Goal: Information Seeking & Learning: Learn about a topic

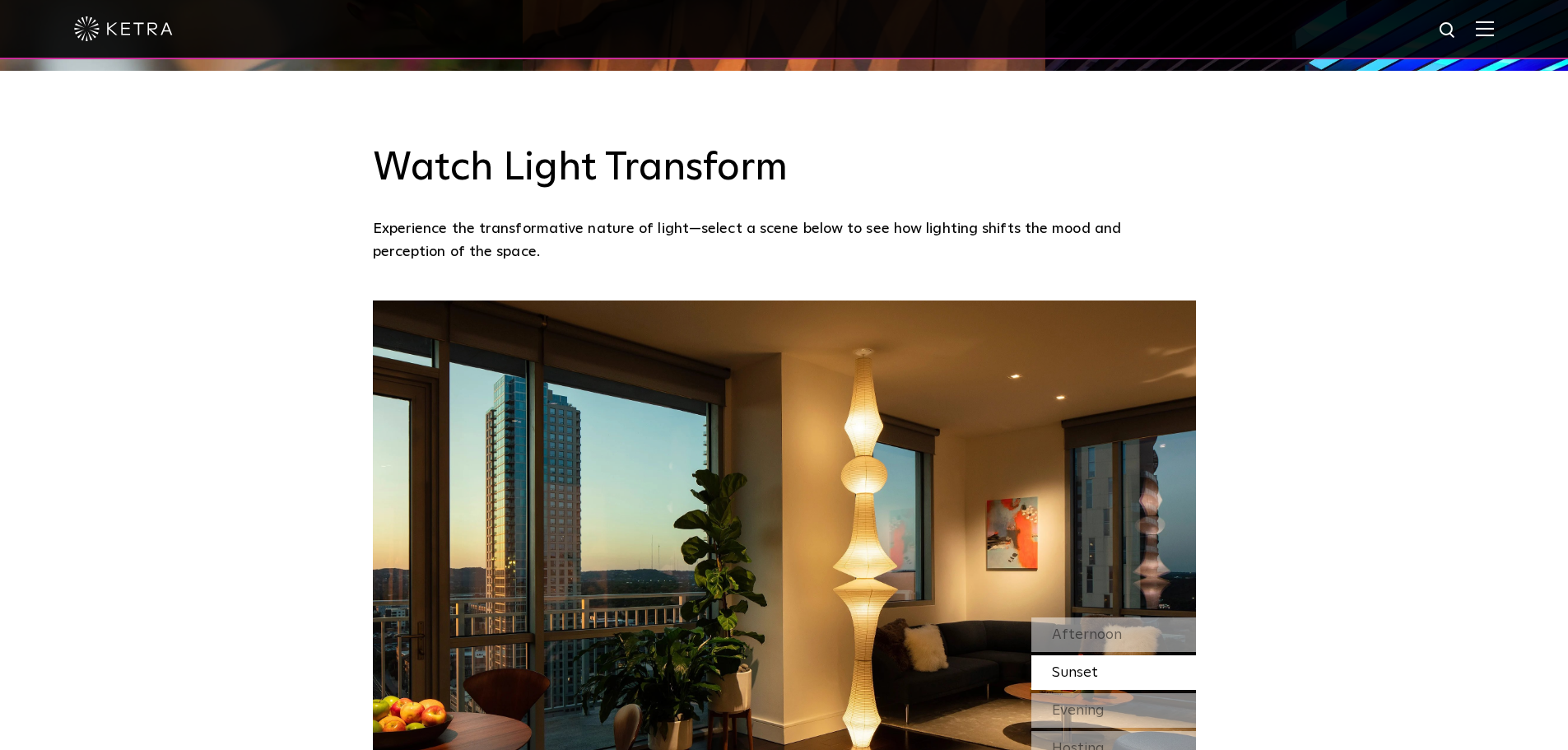
scroll to position [1318, 0]
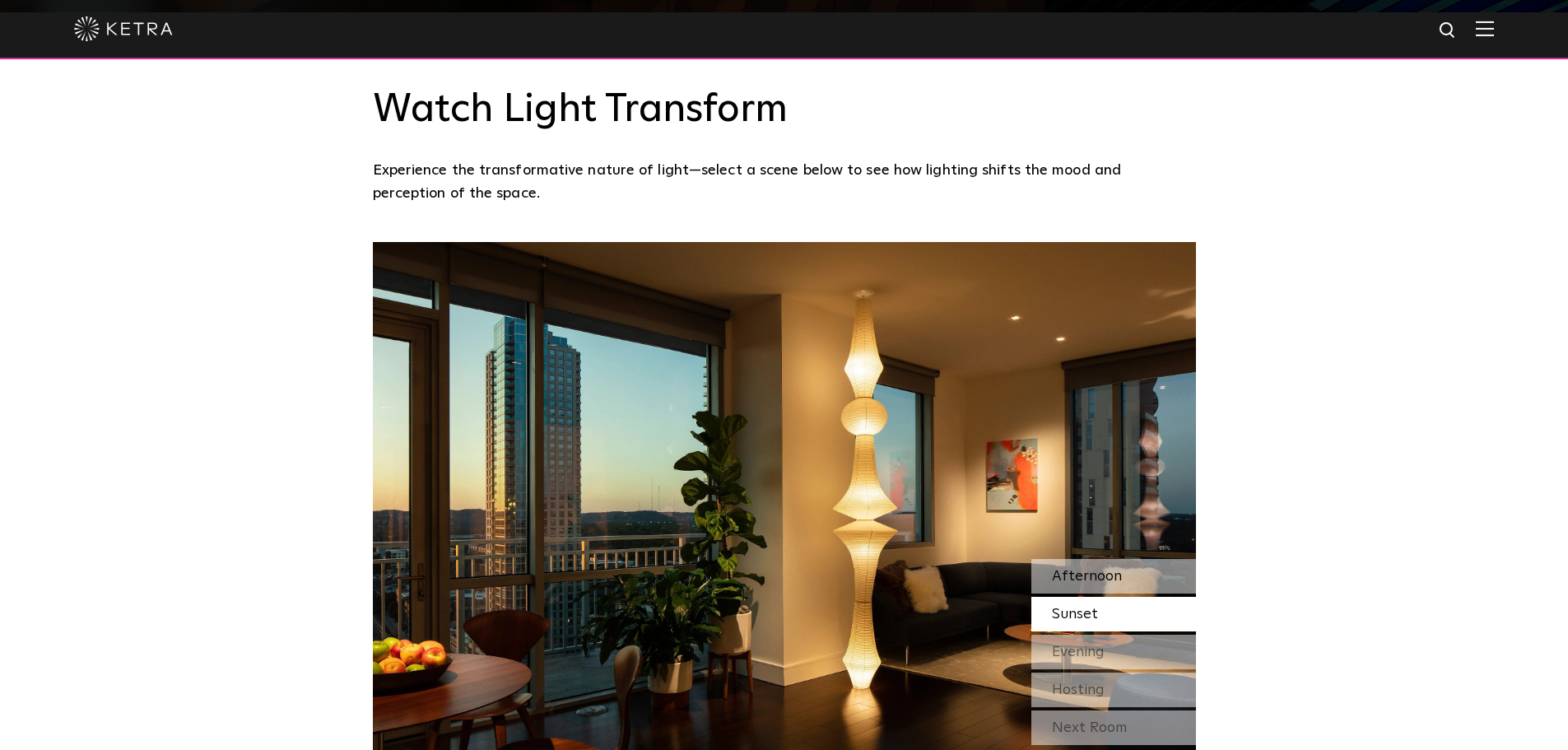
click at [1081, 579] on span "Afternoon" at bounding box center [1087, 576] width 70 height 15
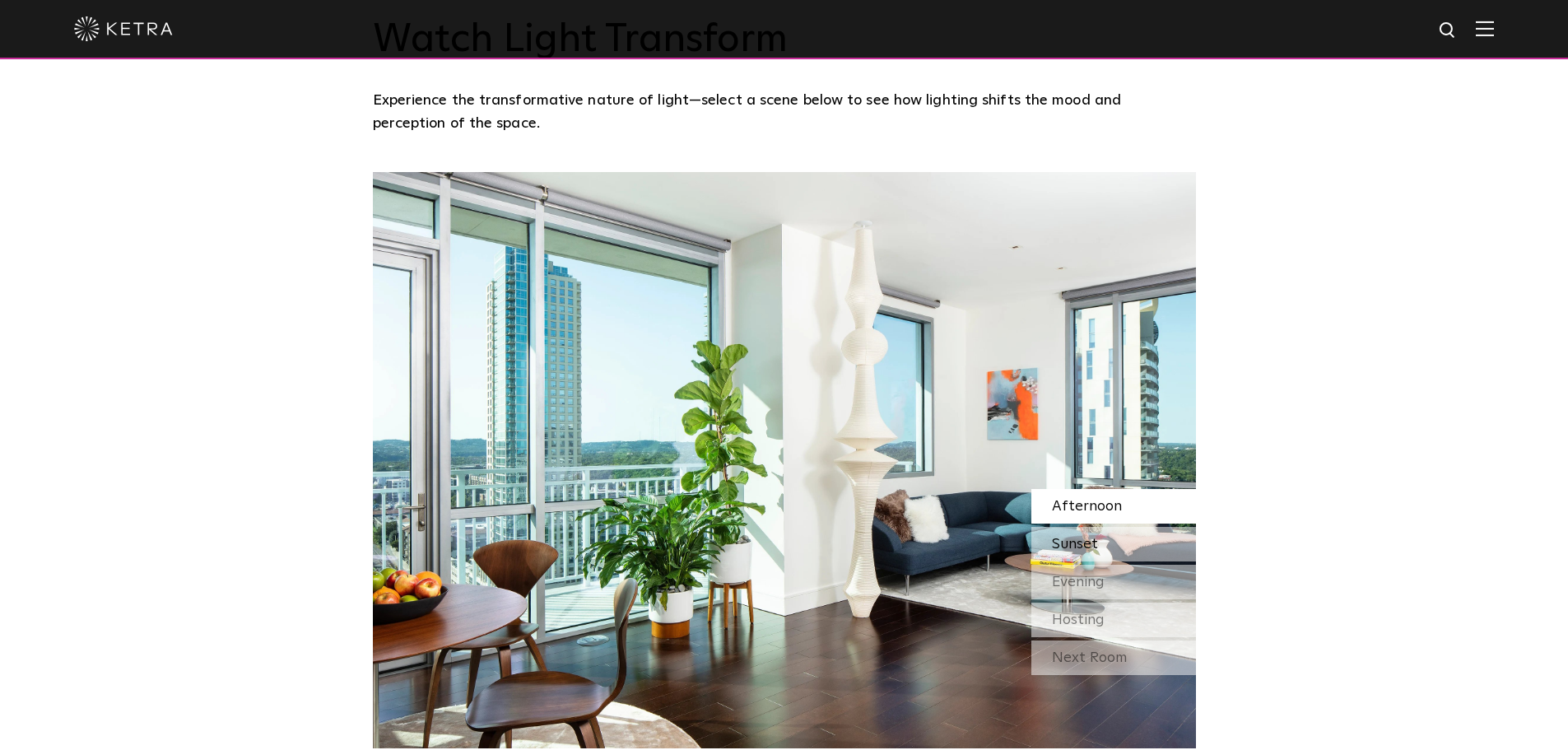
scroll to position [1400, 0]
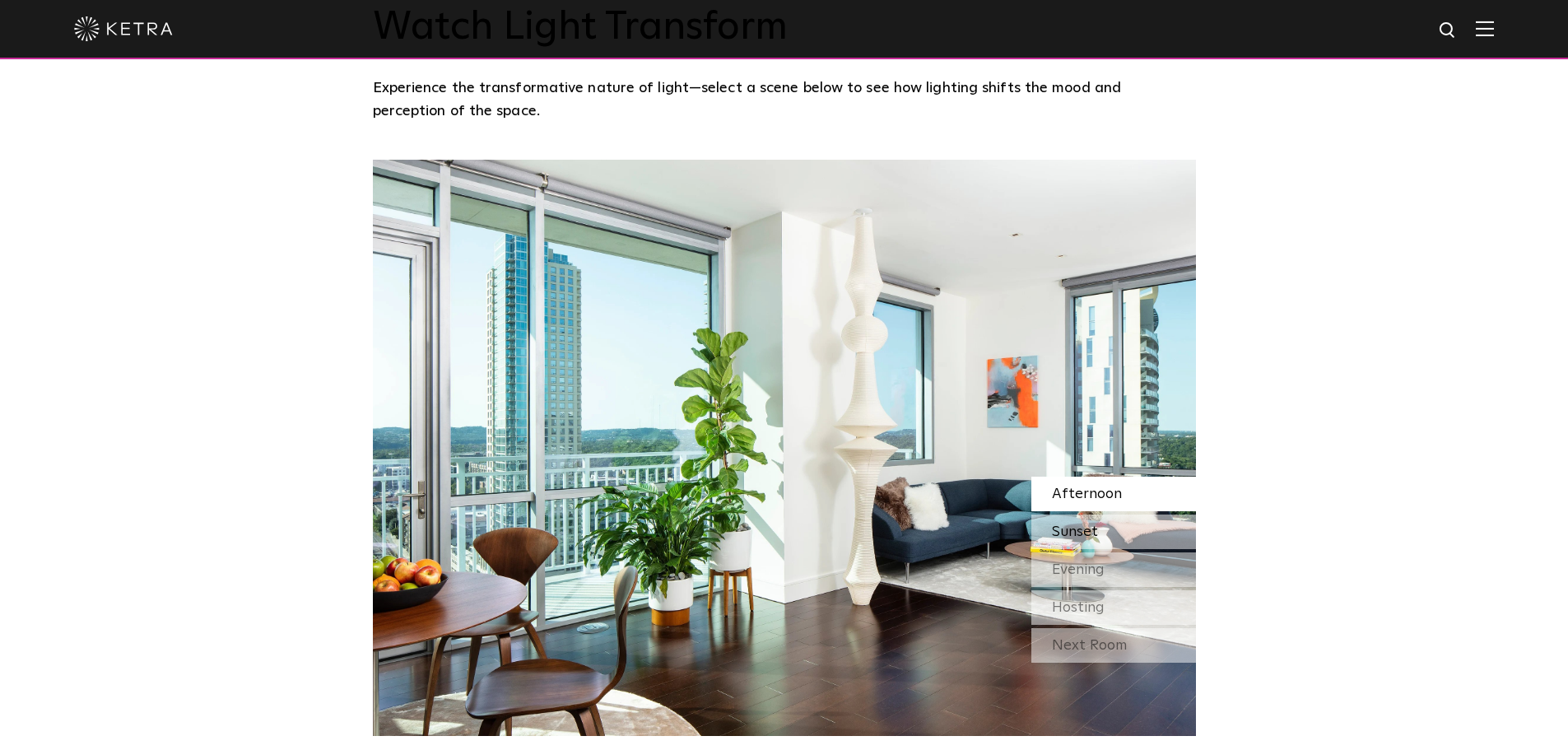
click at [1084, 529] on span "Sunset" at bounding box center [1075, 532] width 46 height 15
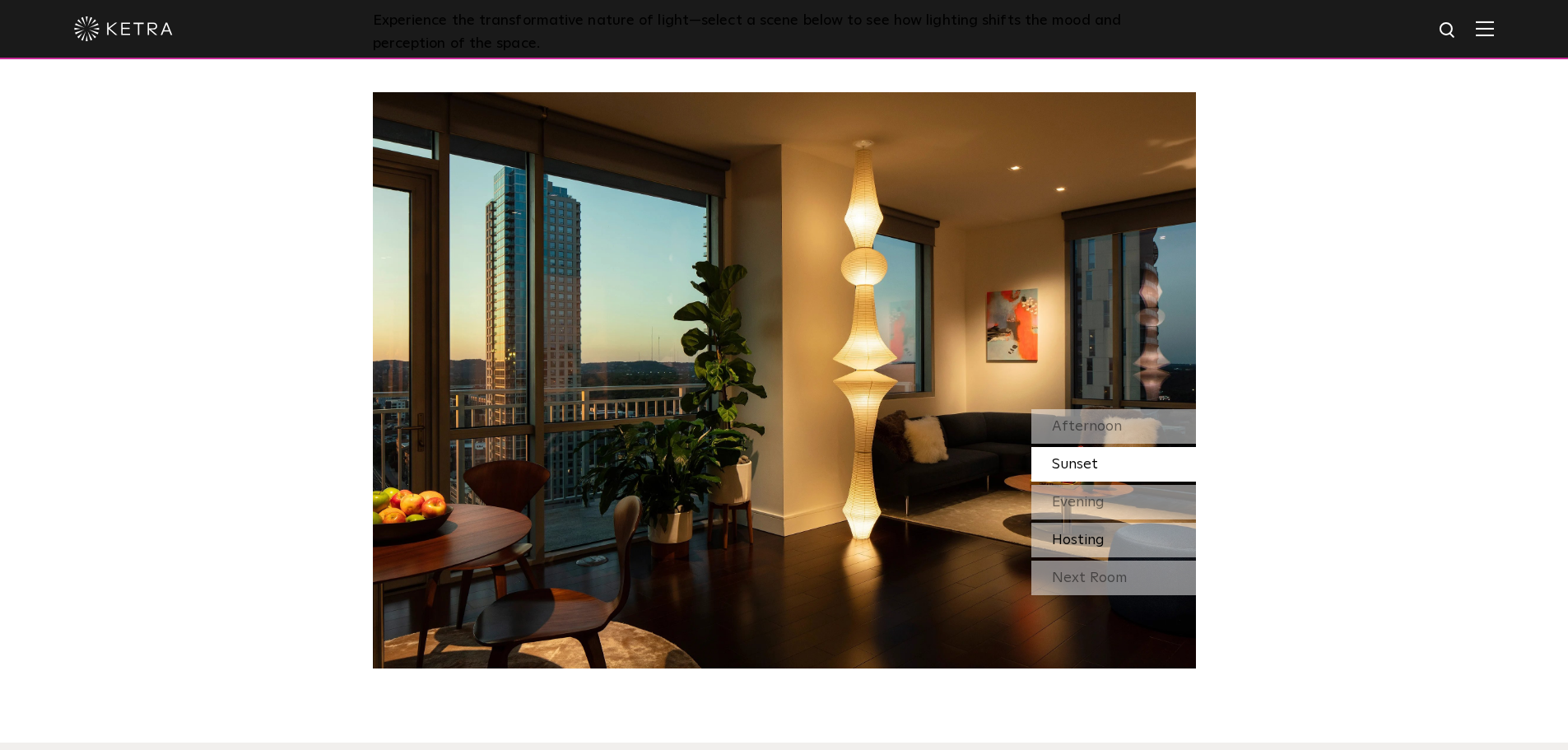
scroll to position [1483, 0]
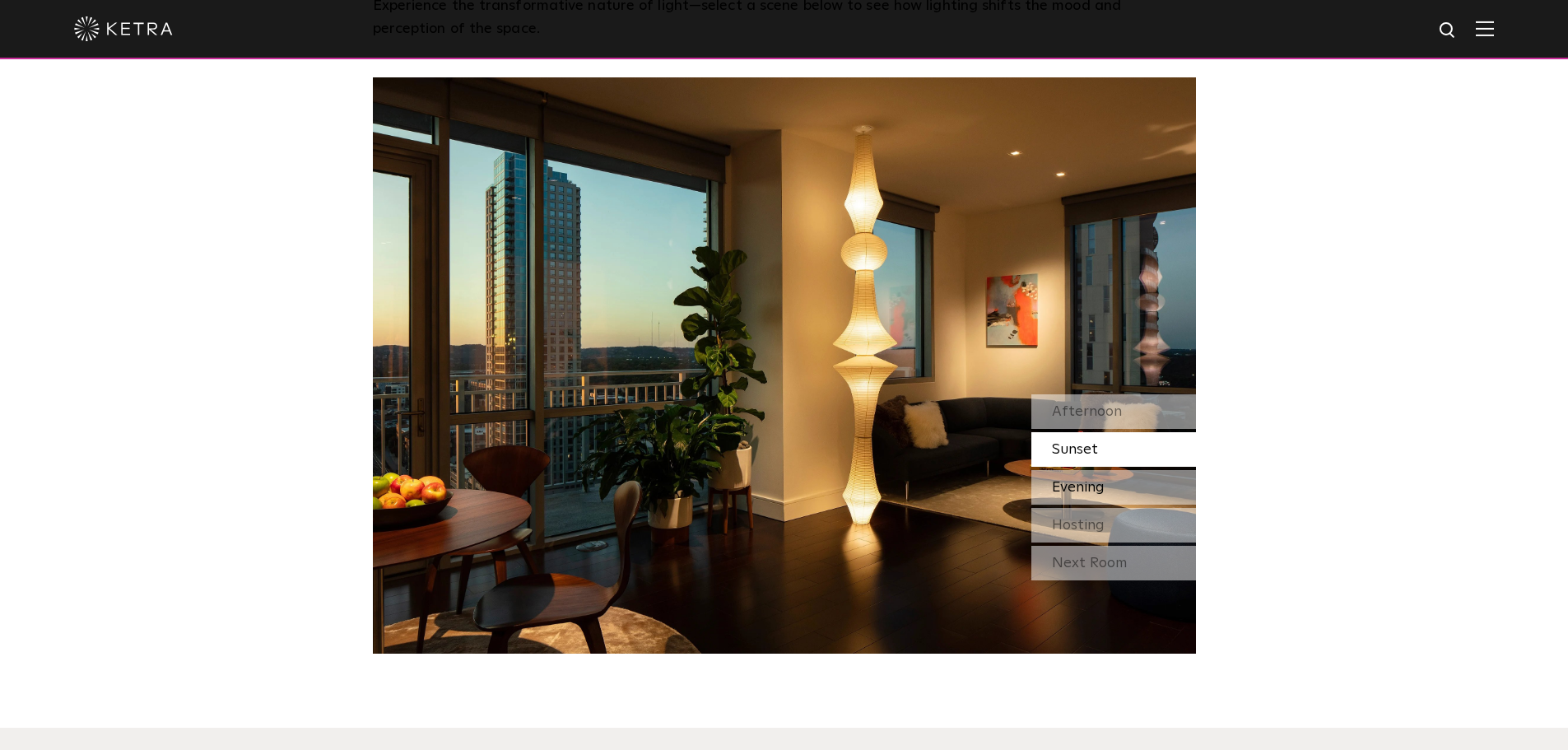
click at [1089, 485] on span "Evening" at bounding box center [1078, 487] width 53 height 15
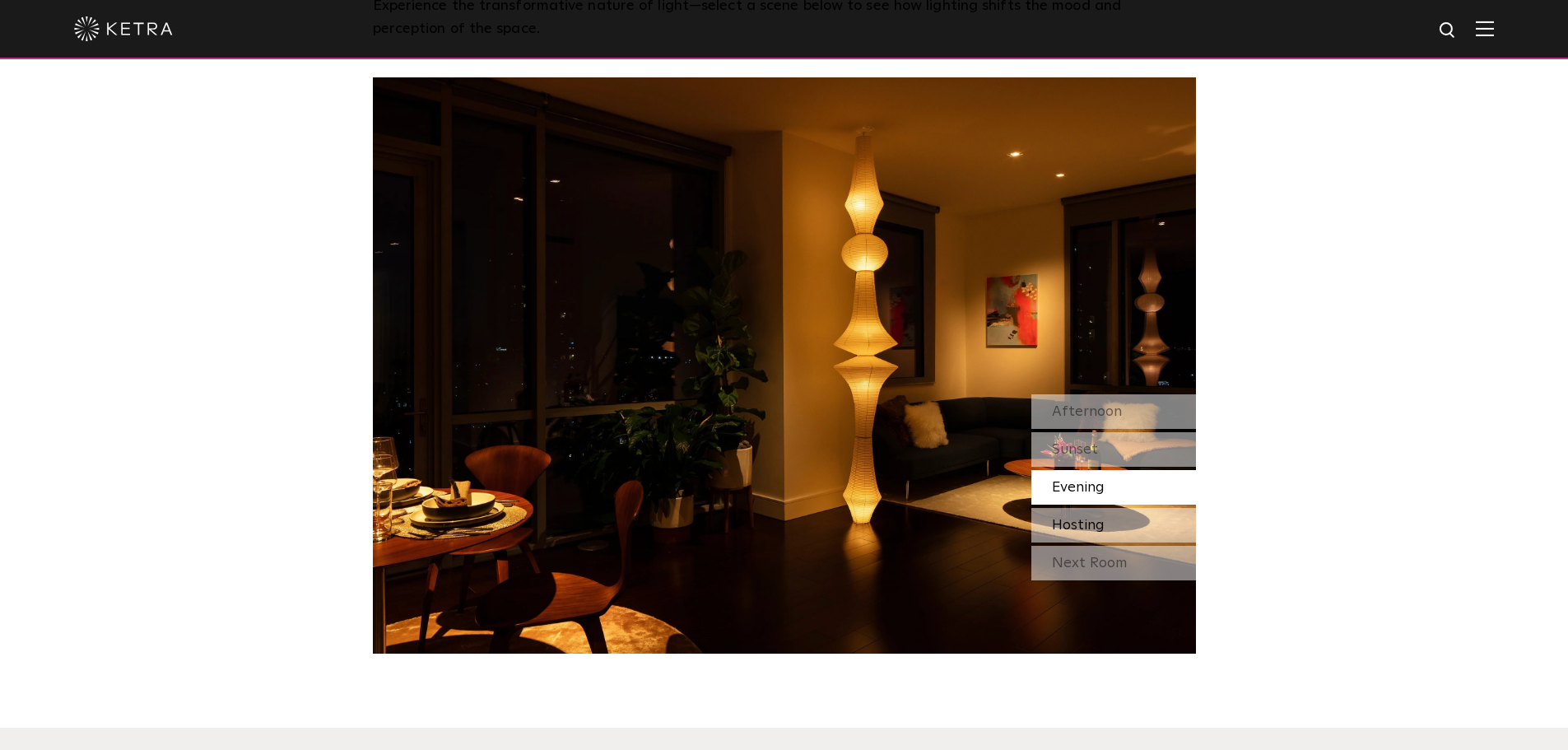
click at [1084, 528] on span "Hosting" at bounding box center [1078, 525] width 53 height 15
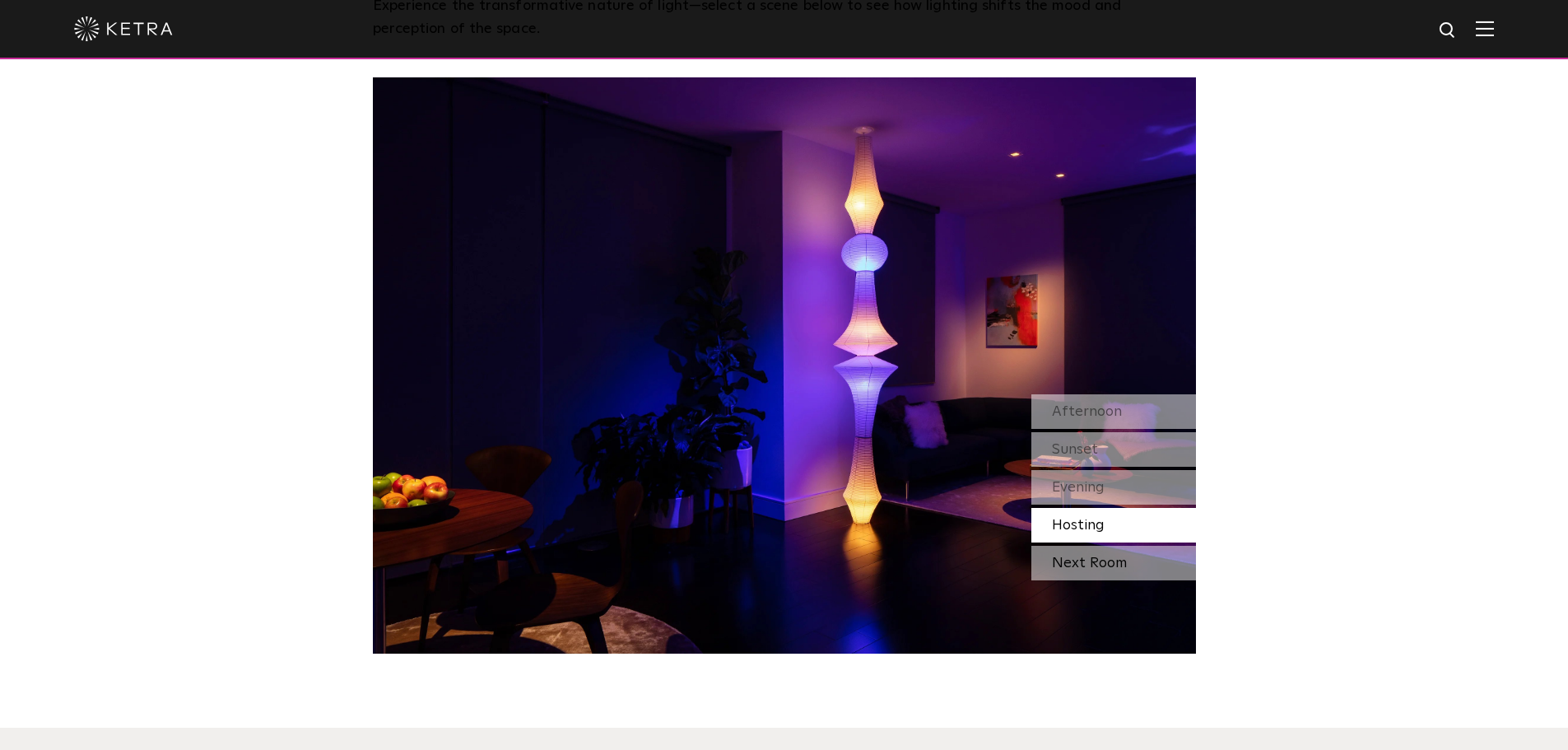
click at [1088, 561] on div "Next Room" at bounding box center [1113, 564] width 164 height 35
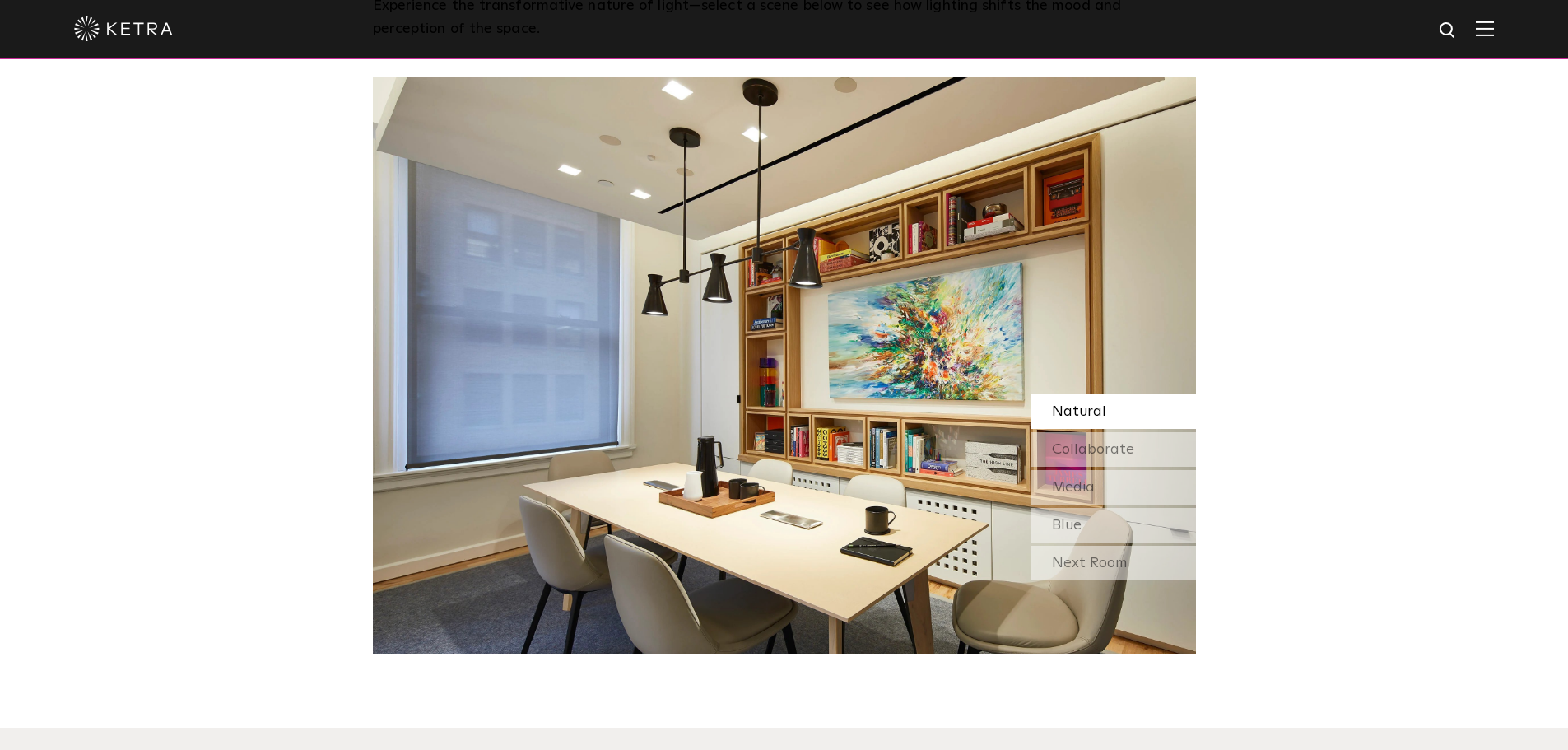
click at [1103, 414] on span "Natural" at bounding box center [1079, 412] width 54 height 15
click at [1093, 463] on div "Collaborate" at bounding box center [1113, 450] width 164 height 35
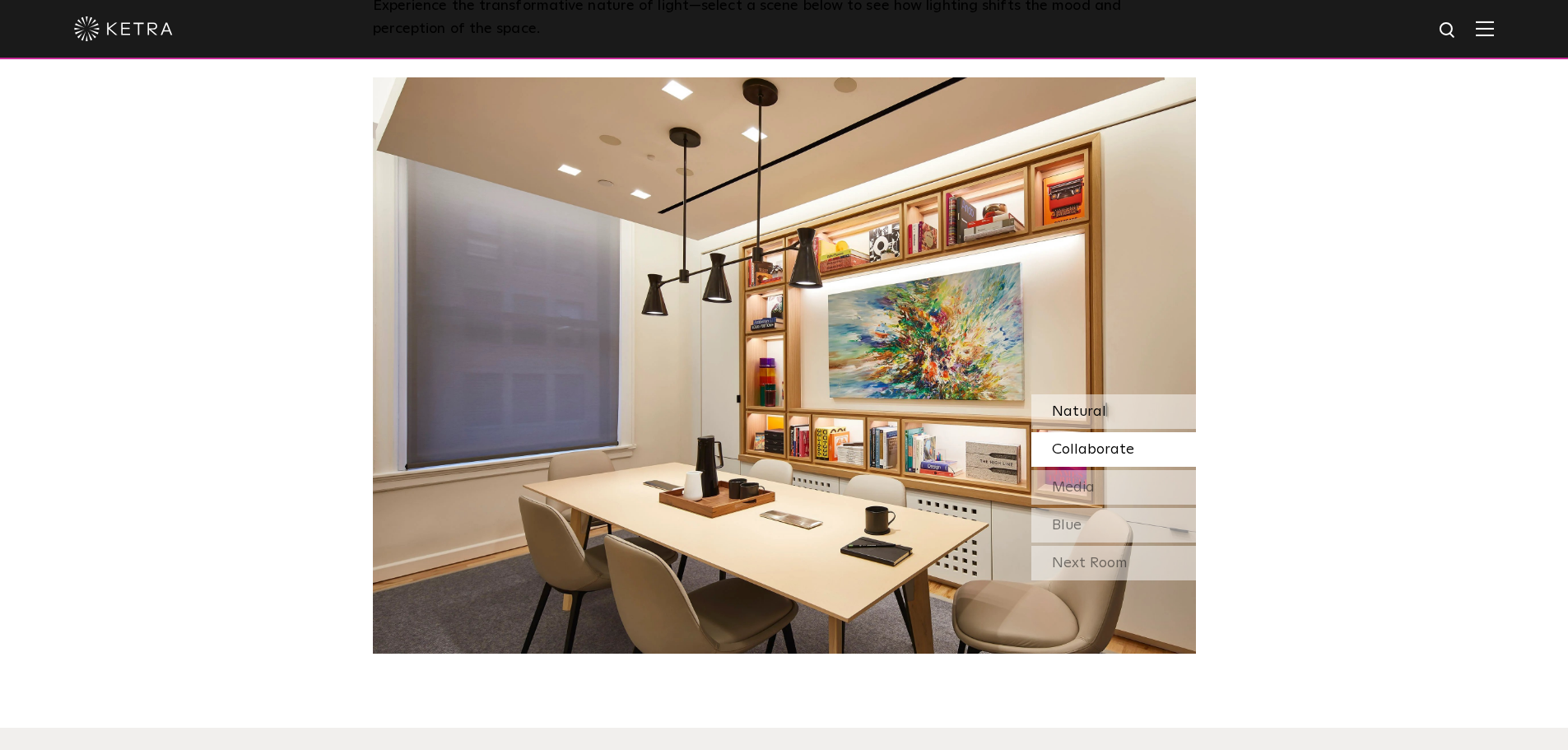
click at [1084, 417] on span "Natural" at bounding box center [1079, 412] width 54 height 15
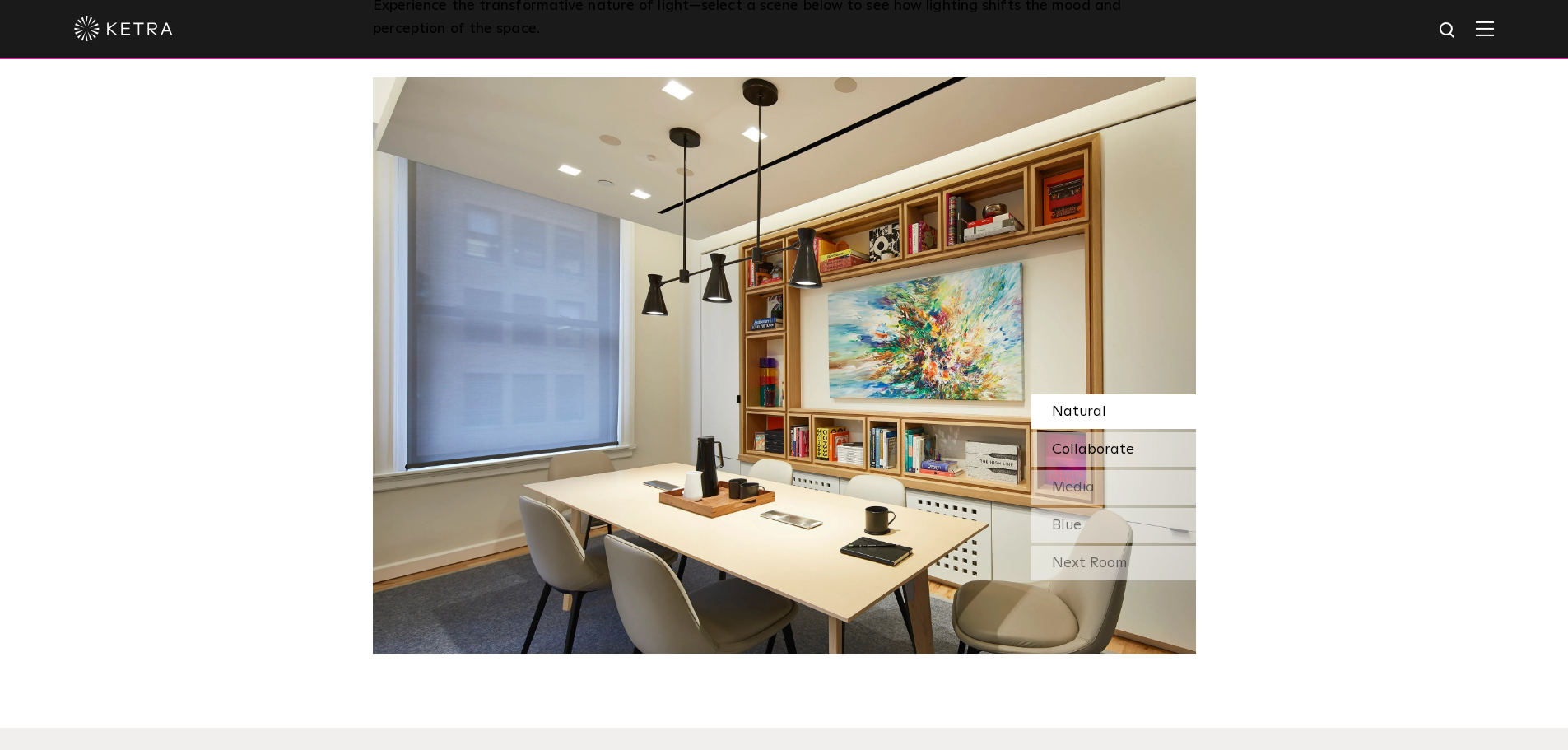
click at [1071, 457] on span "Collaborate" at bounding box center [1093, 449] width 83 height 15
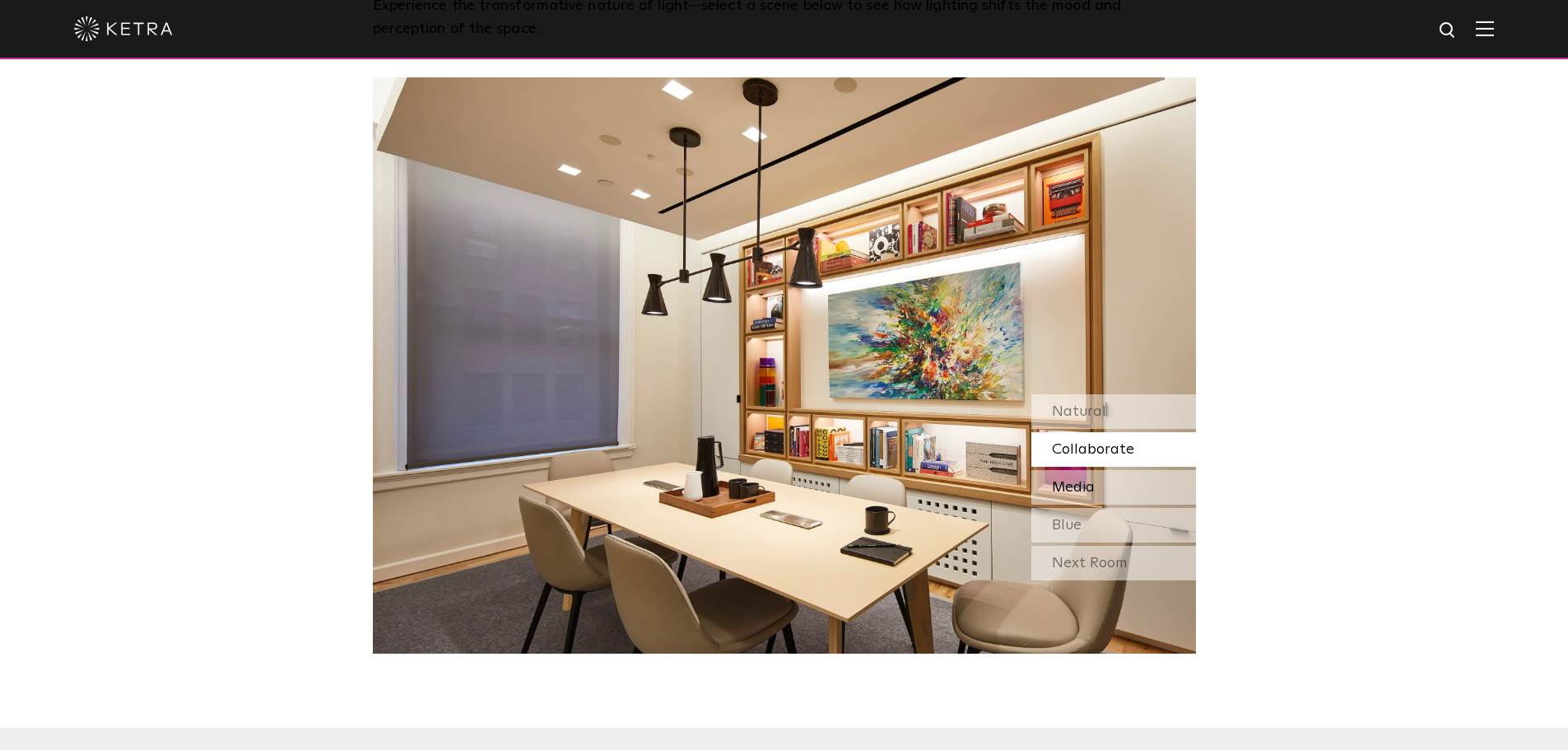
click at [1074, 490] on span "Media" at bounding box center [1073, 487] width 43 height 15
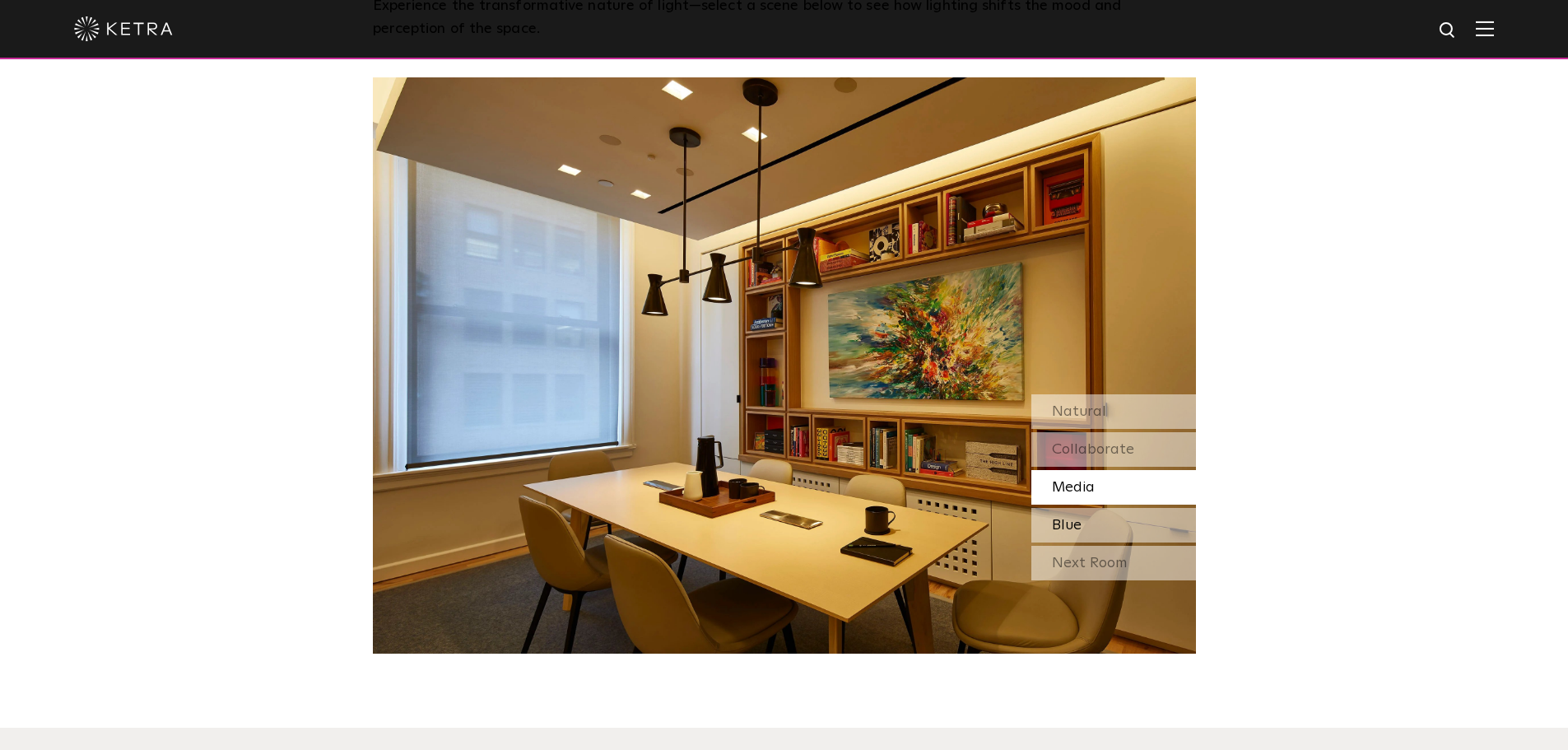
click at [1075, 526] on span "Blue" at bounding box center [1067, 525] width 30 height 15
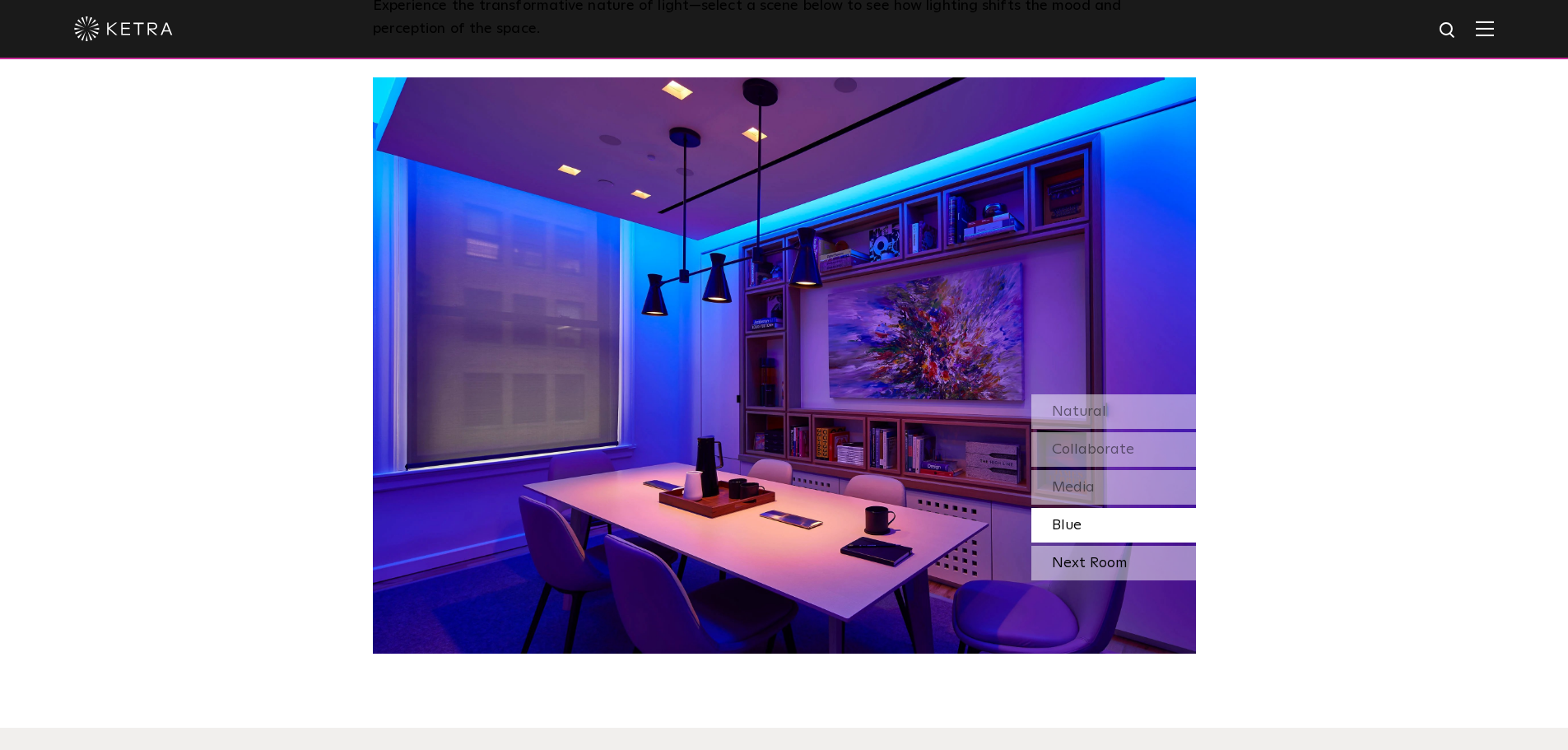
click at [1069, 564] on div "Next Room" at bounding box center [1113, 564] width 164 height 35
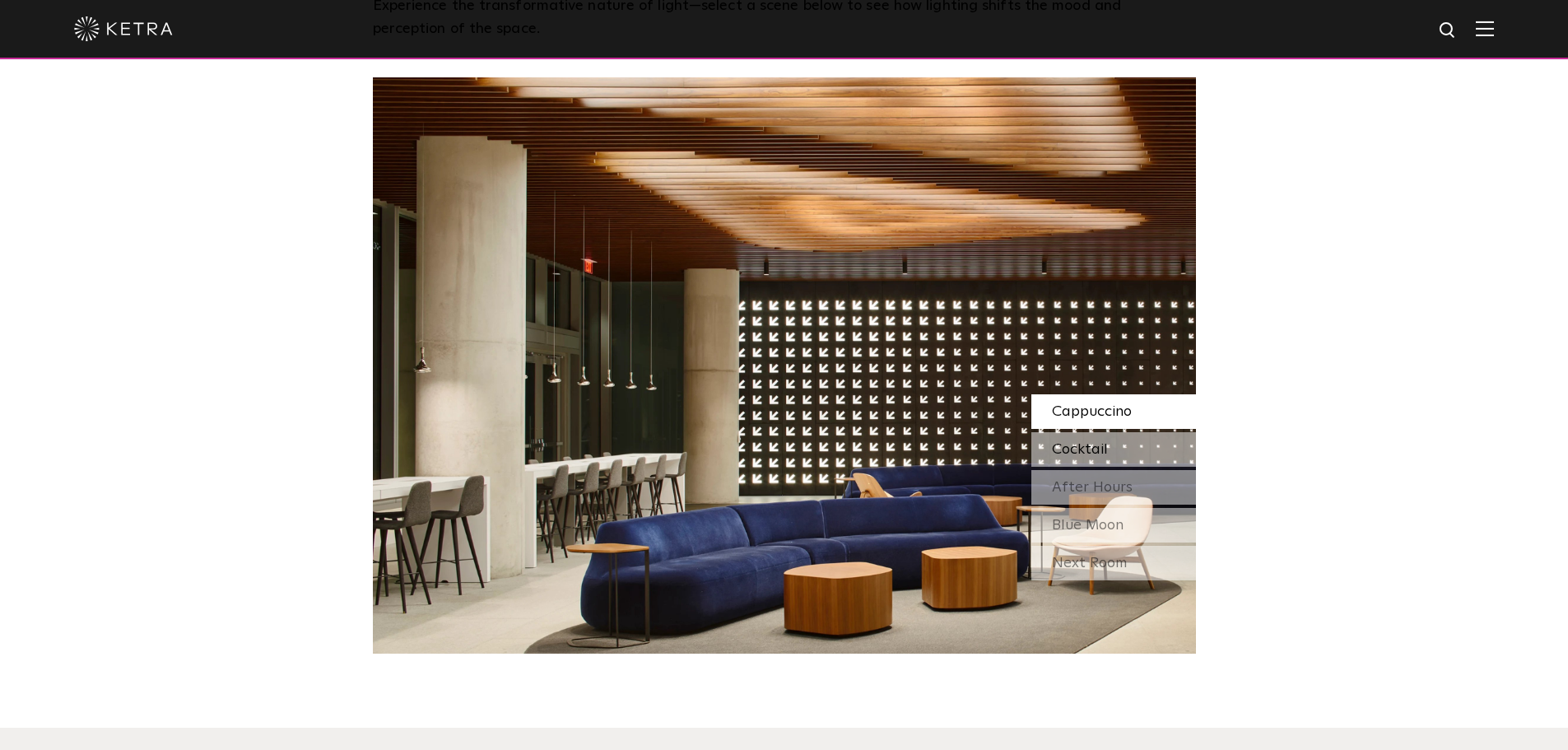
click at [1064, 452] on span "Cocktail" at bounding box center [1080, 449] width 56 height 15
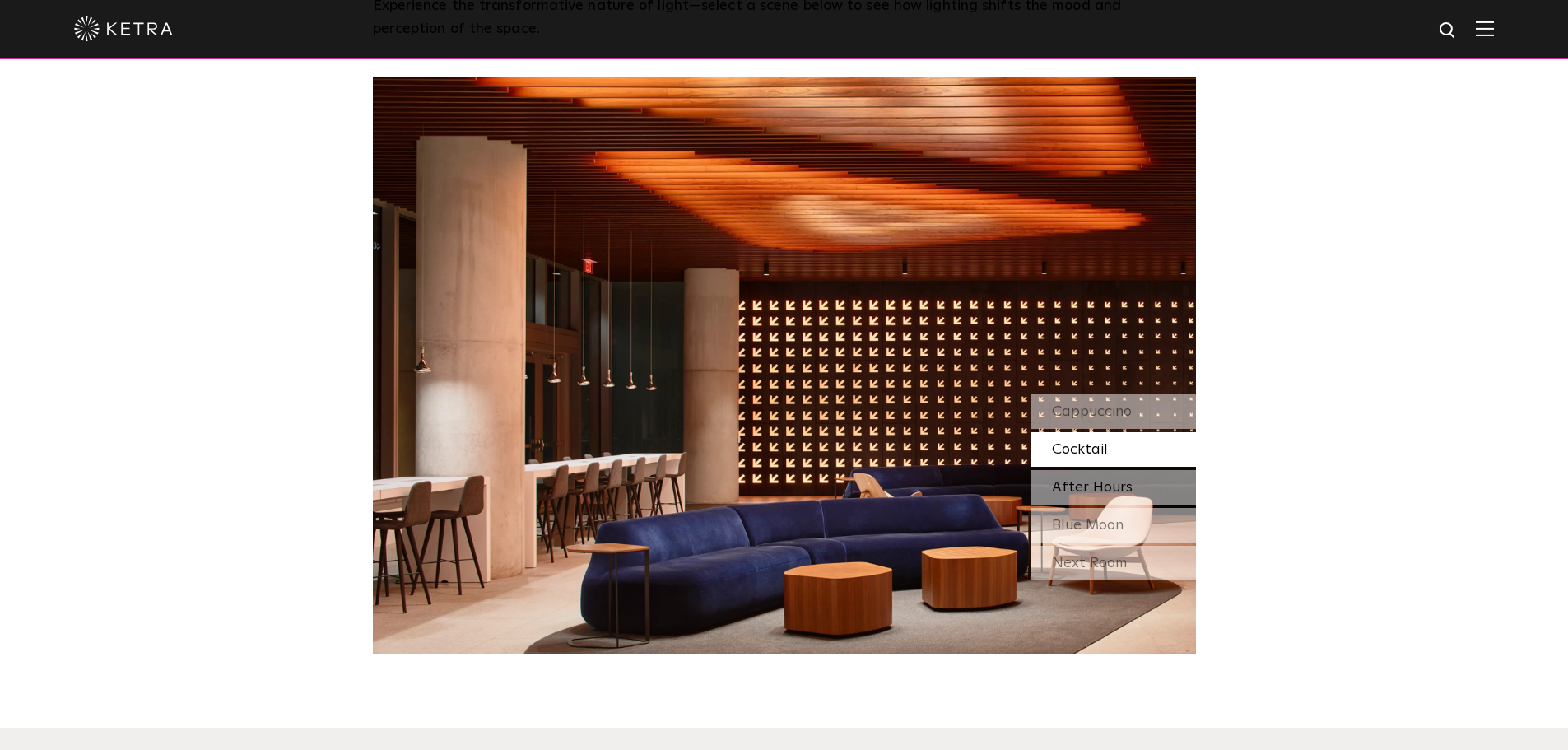
click at [1065, 482] on span "After Hours" at bounding box center [1092, 487] width 81 height 15
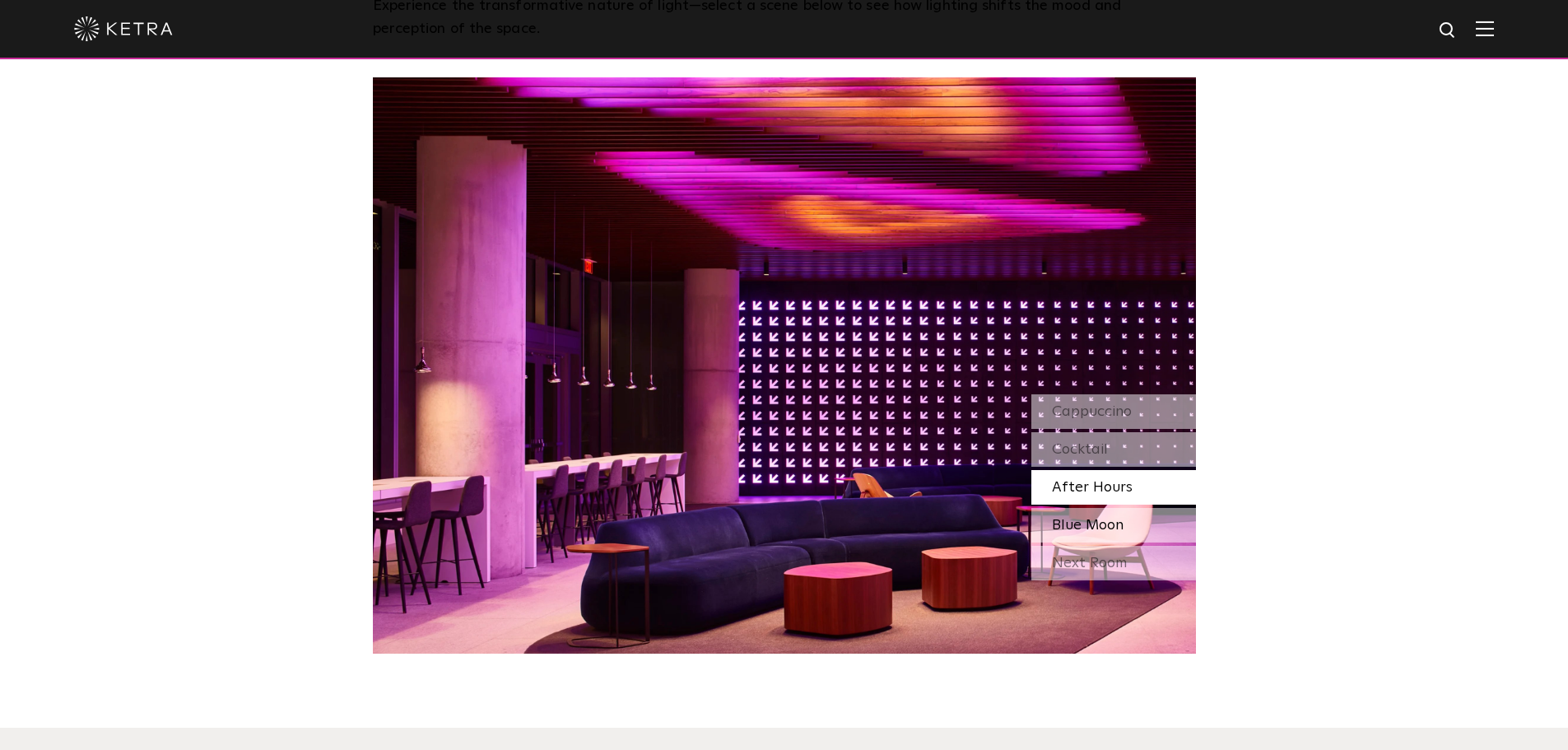
click at [1061, 518] on span "Blue Moon" at bounding box center [1088, 525] width 71 height 15
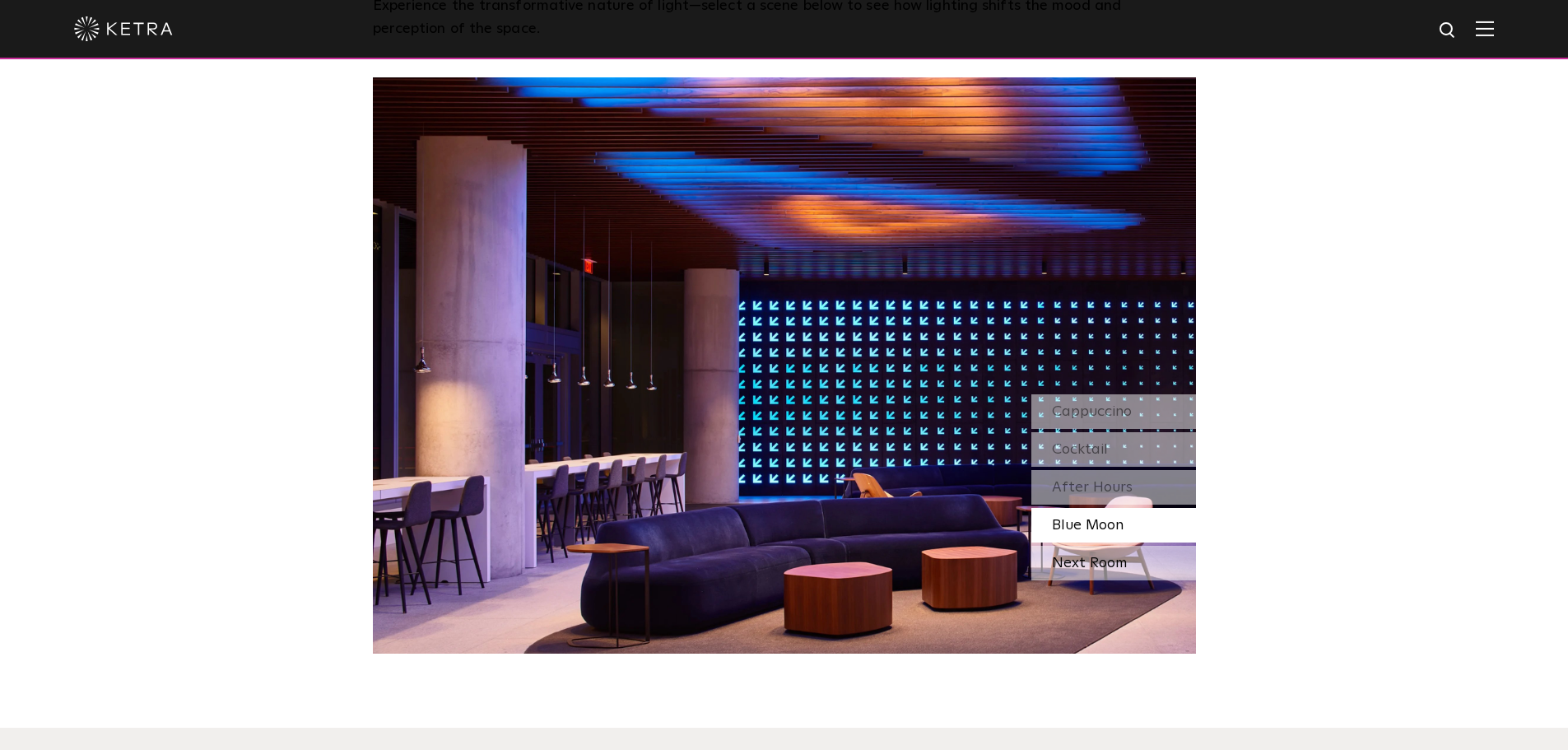
click at [1067, 559] on div "Next Room" at bounding box center [1113, 564] width 164 height 35
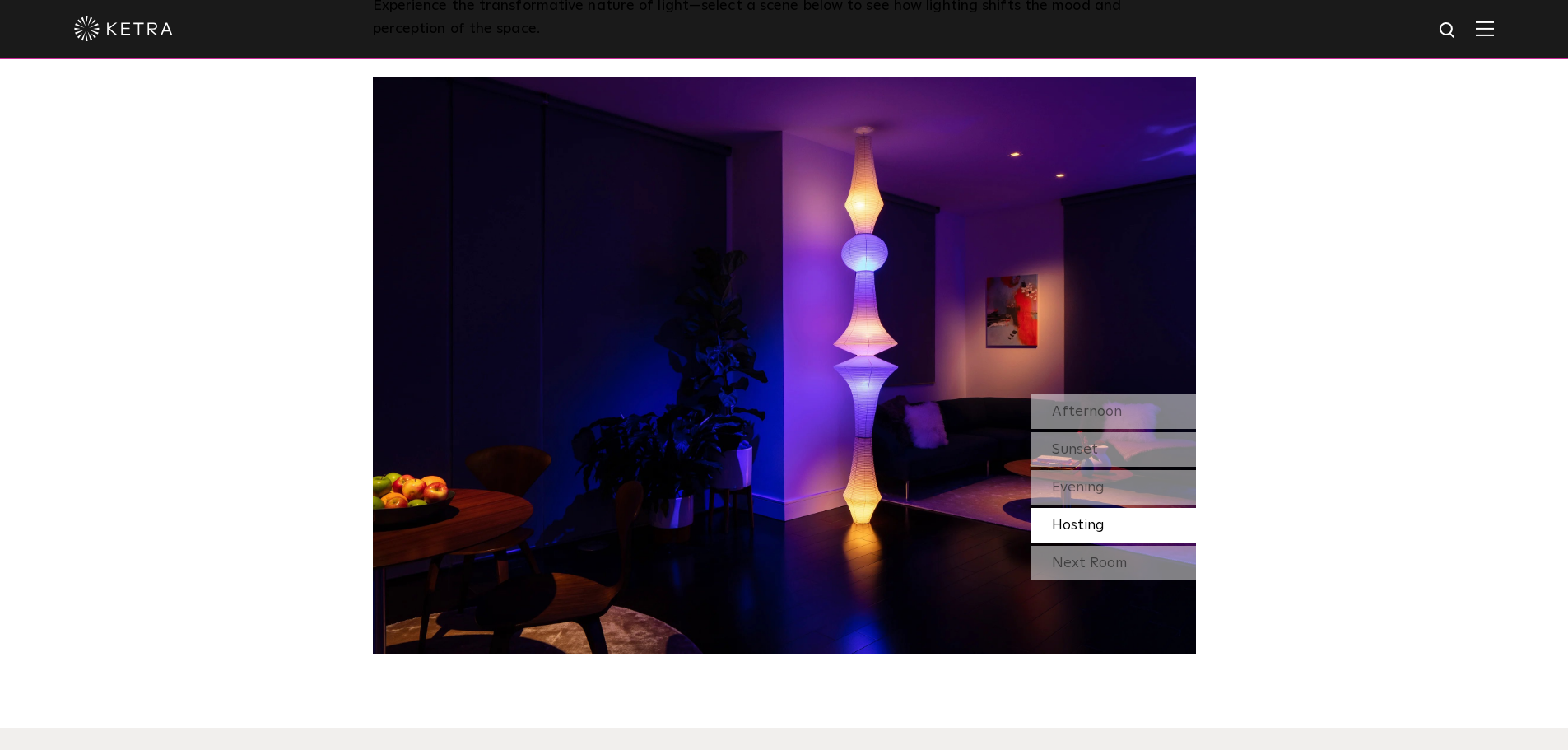
scroll to position [1400, 0]
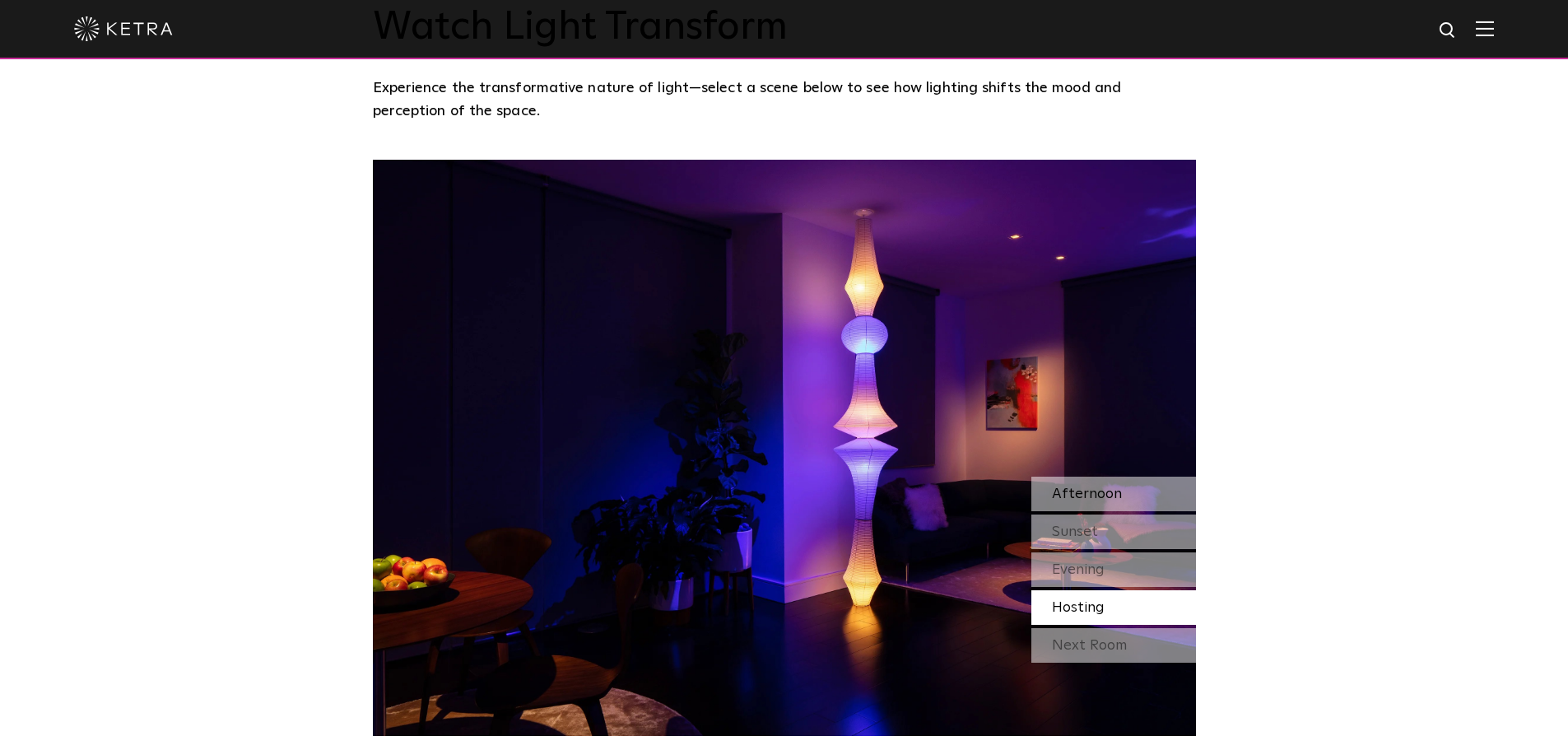
click at [1100, 499] on span "Afternoon" at bounding box center [1087, 493] width 70 height 15
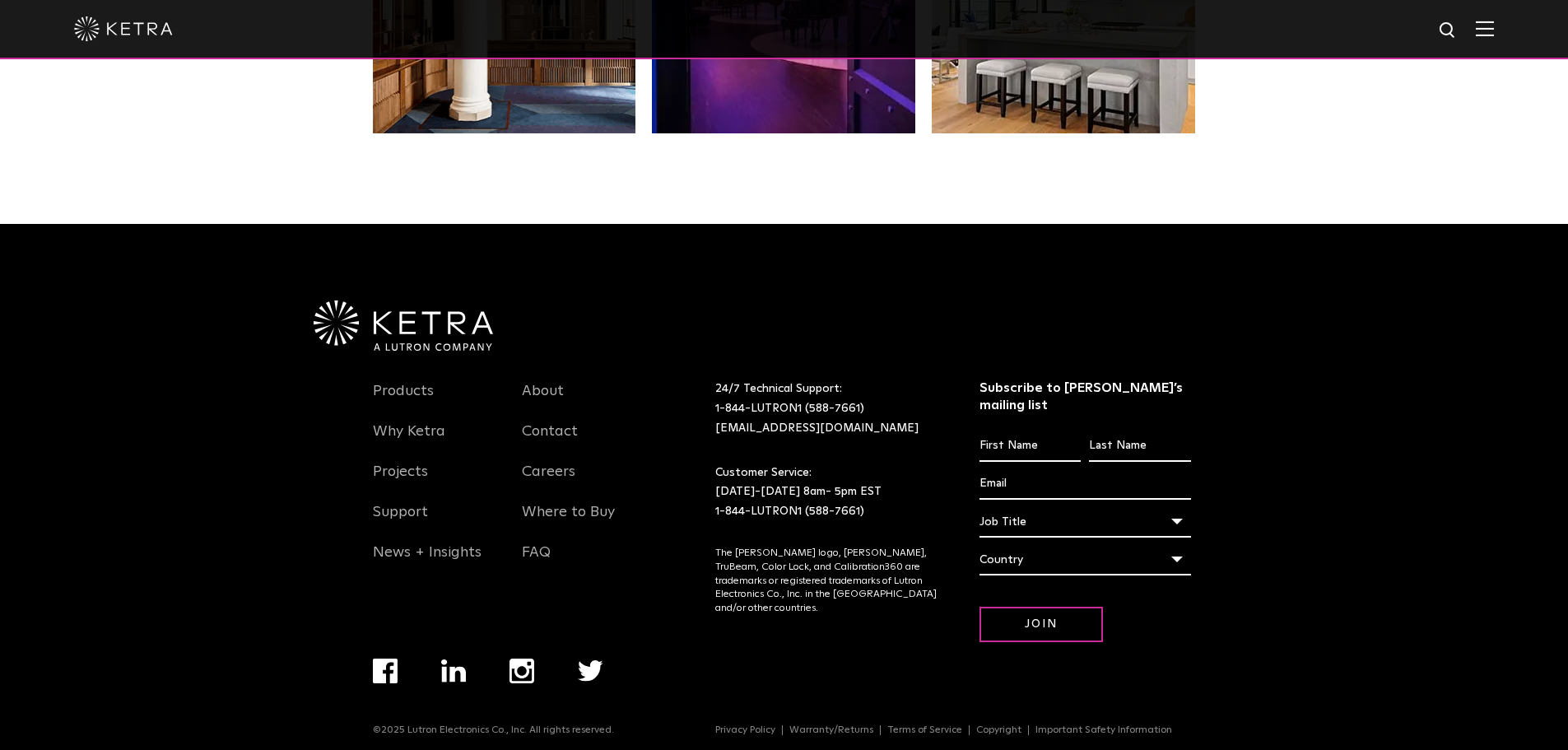
scroll to position [3377, 0]
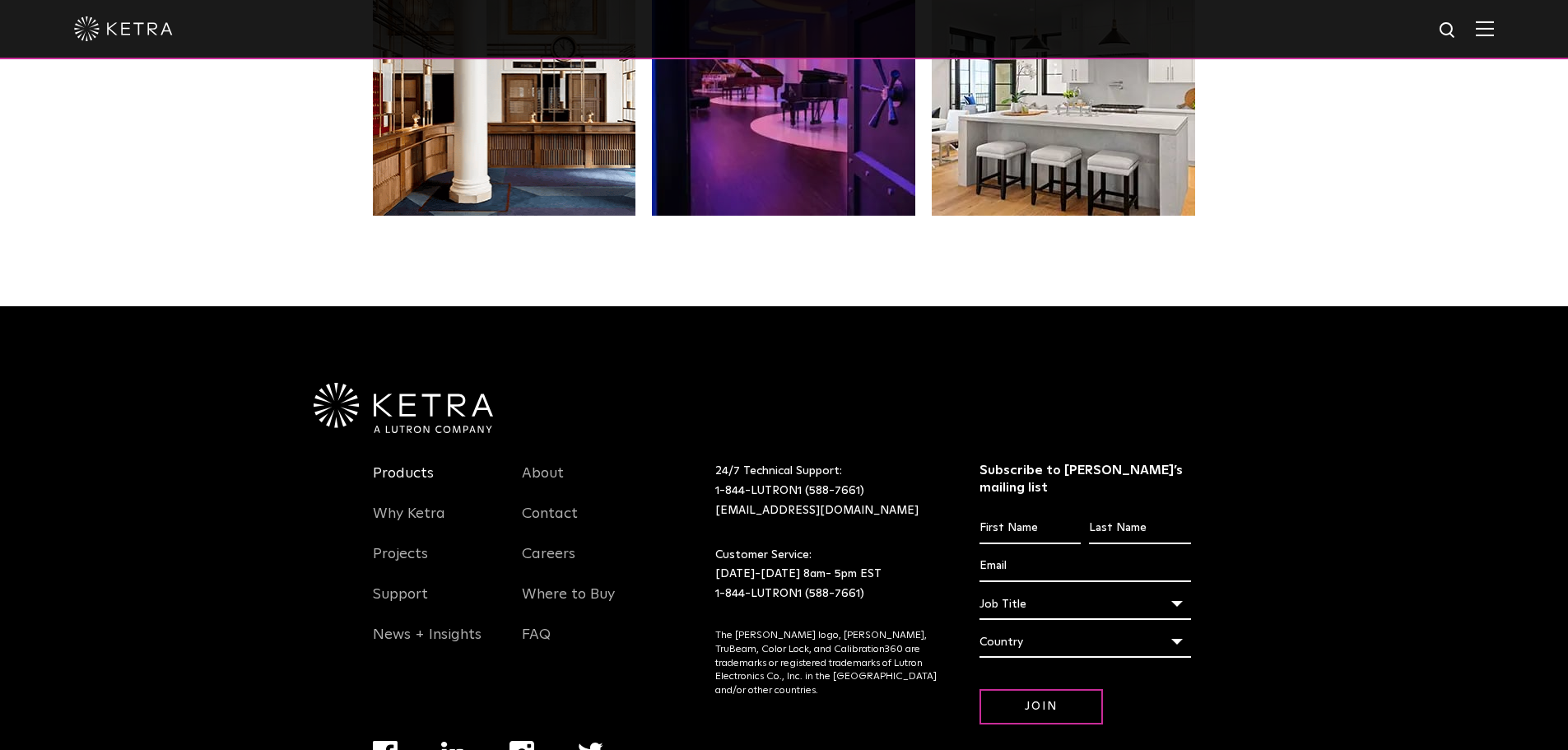
click at [409, 473] on link "Products" at bounding box center [404, 484] width 61 height 38
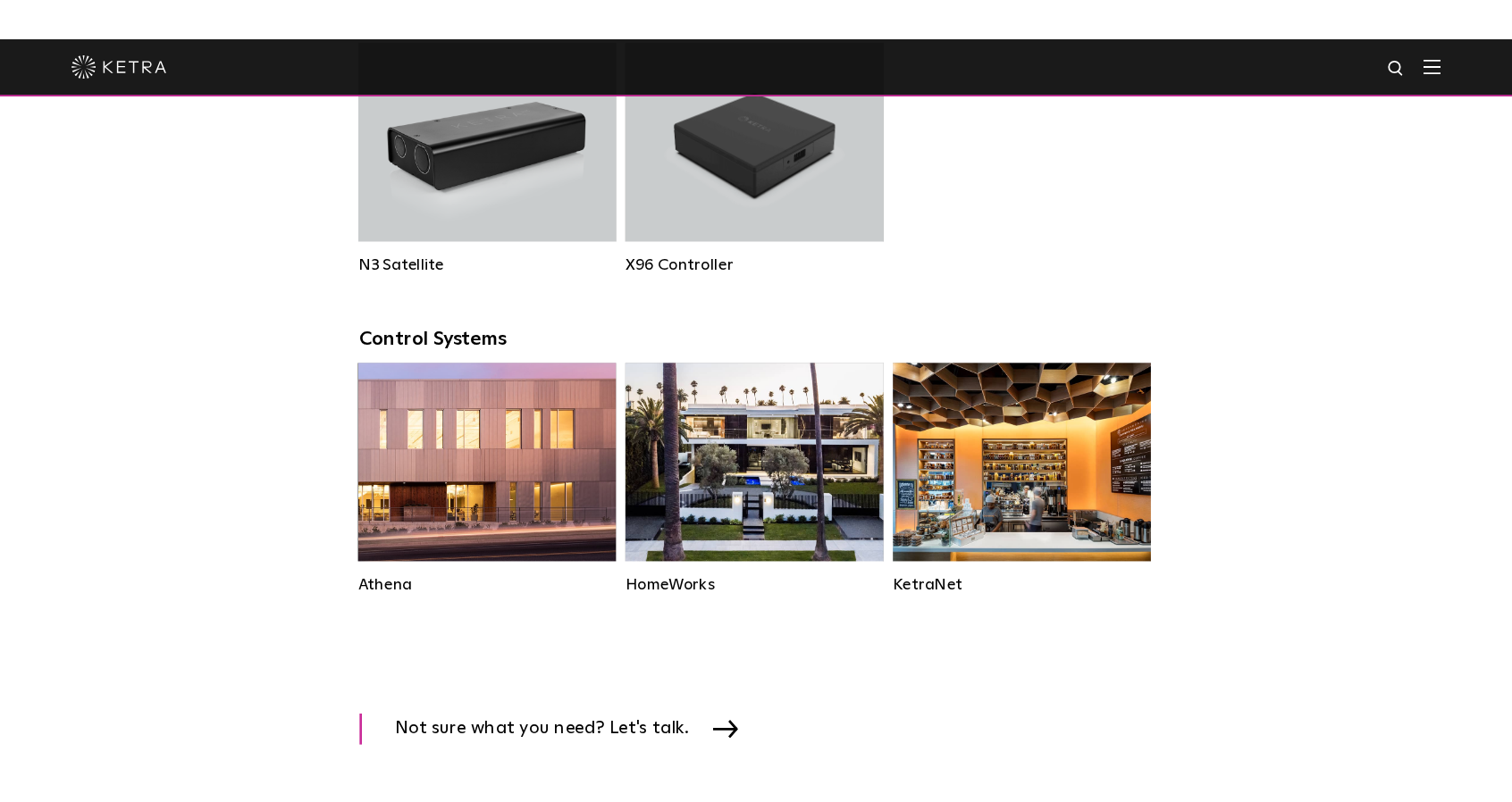
scroll to position [2412, 0]
